Goal: Navigation & Orientation: Find specific page/section

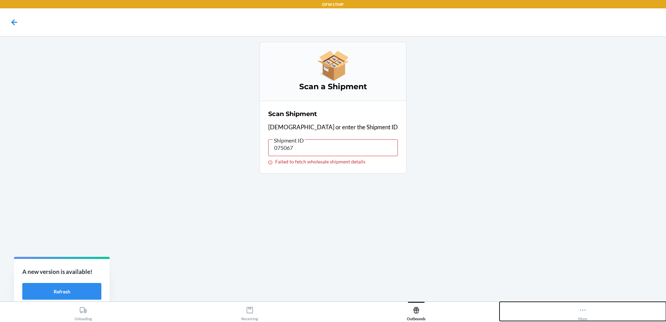
click at [584, 308] on icon at bounding box center [583, 310] width 8 height 8
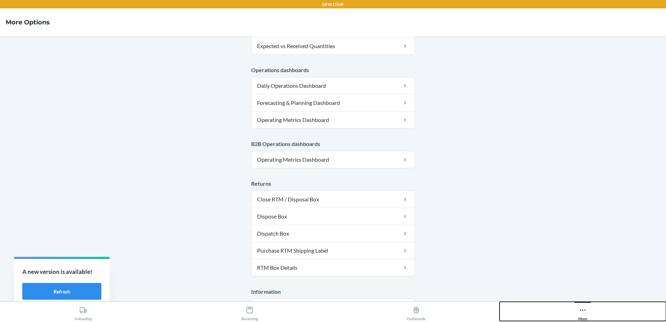
scroll to position [347, 0]
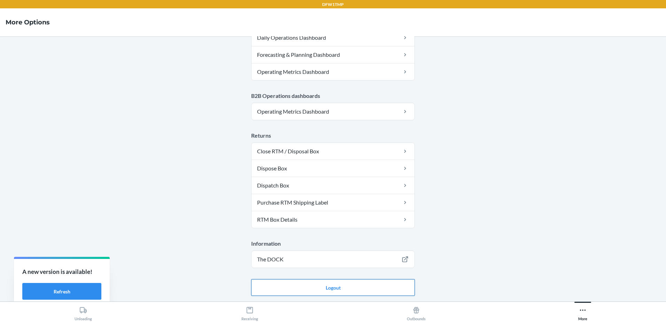
click at [307, 283] on button "Logout" at bounding box center [333, 287] width 164 height 17
